Goal: Find specific page/section: Find specific page/section

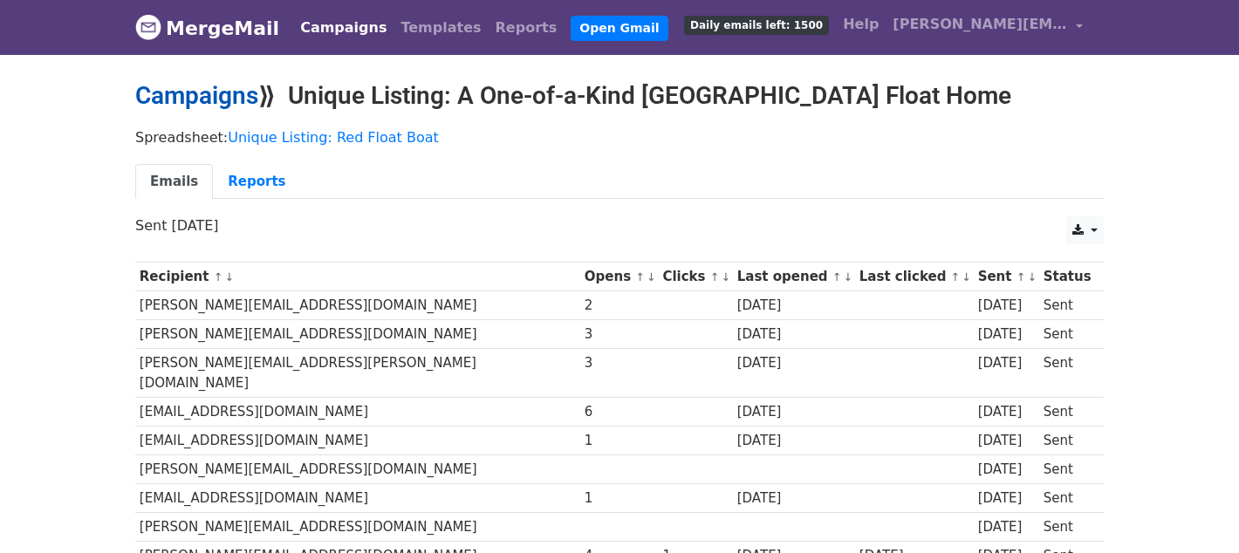
click at [203, 90] on link "Campaigns" at bounding box center [196, 95] width 123 height 29
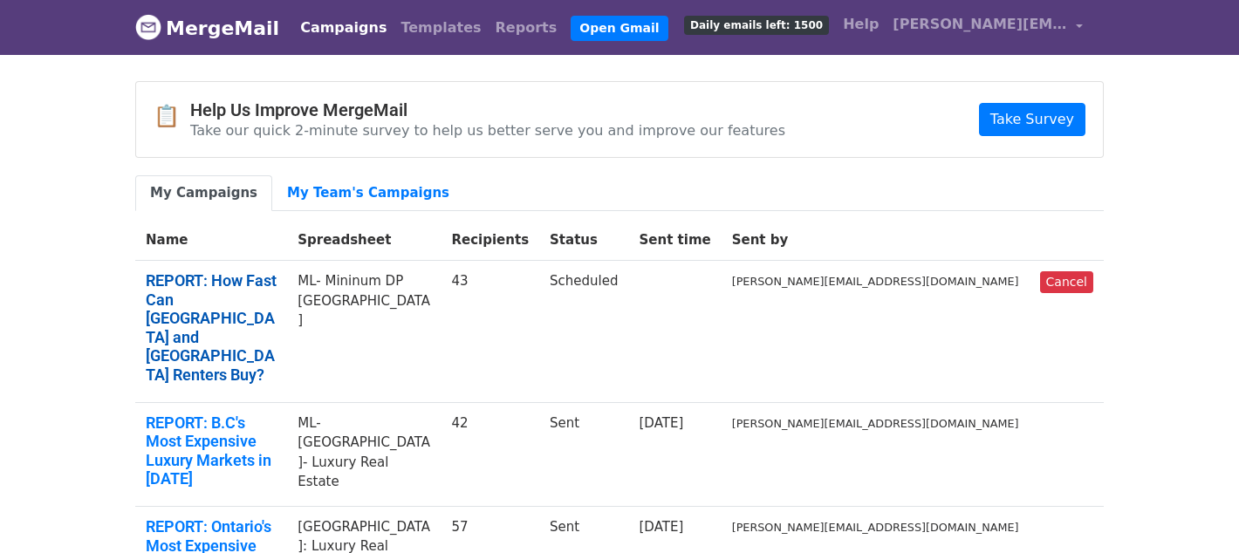
click at [267, 301] on link "REPORT: How Fast Can Calgary and Edmonton Renters Buy?" at bounding box center [211, 327] width 131 height 113
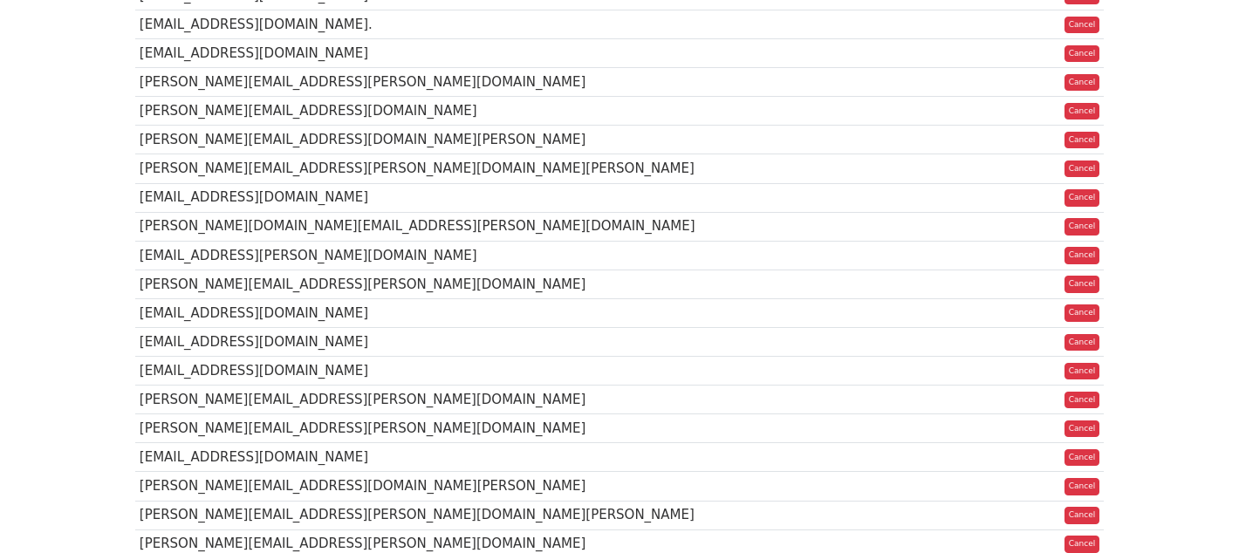
scroll to position [1130, 0]
